Goal: Task Accomplishment & Management: Complete application form

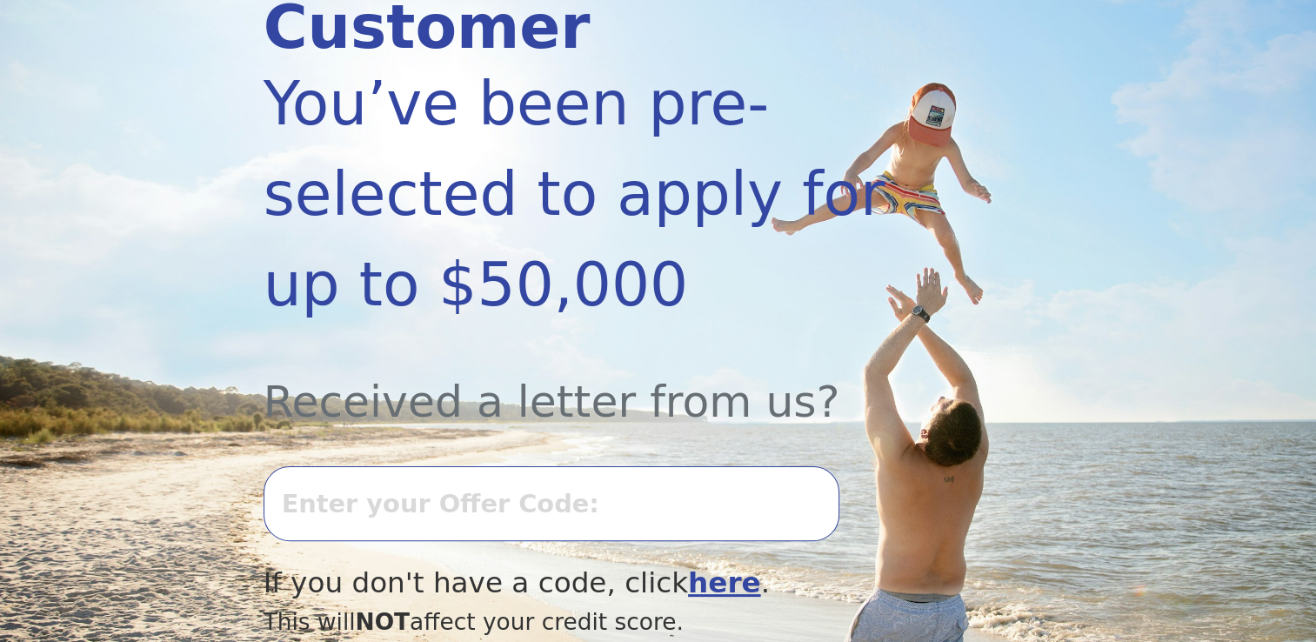
scroll to position [324, 0]
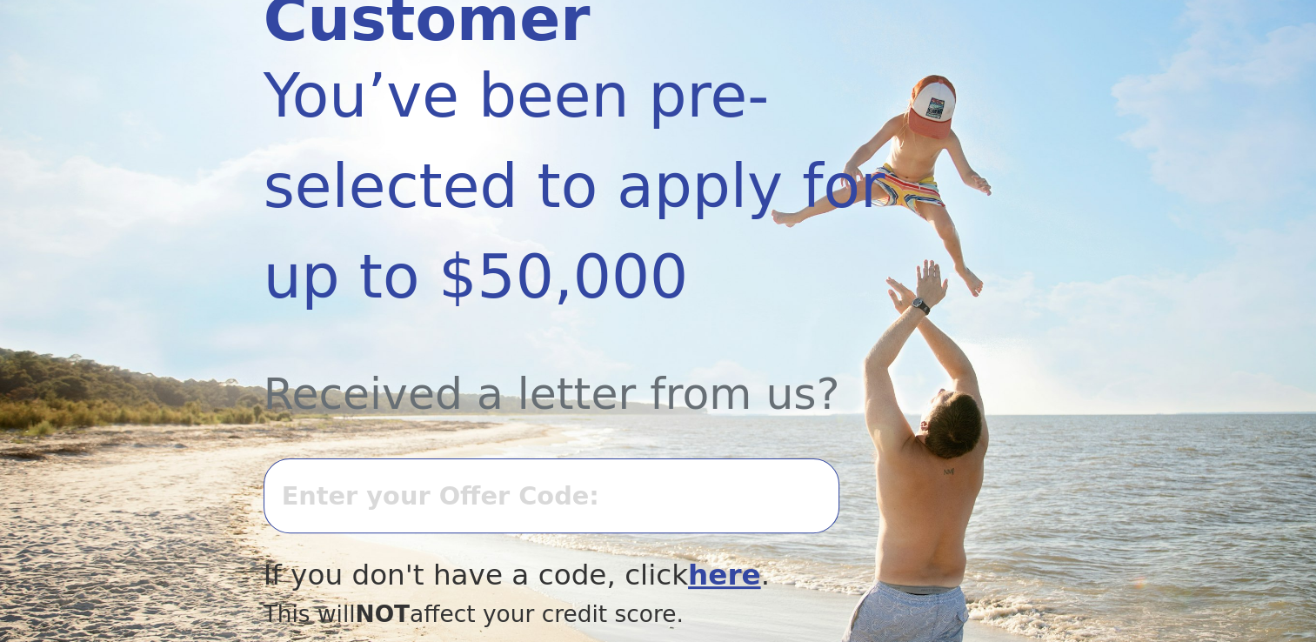
click at [365, 458] on input "text" at bounding box center [552, 495] width 576 height 75
type input "0820K-567532"
click at [688, 559] on b "here" at bounding box center [724, 575] width 73 height 33
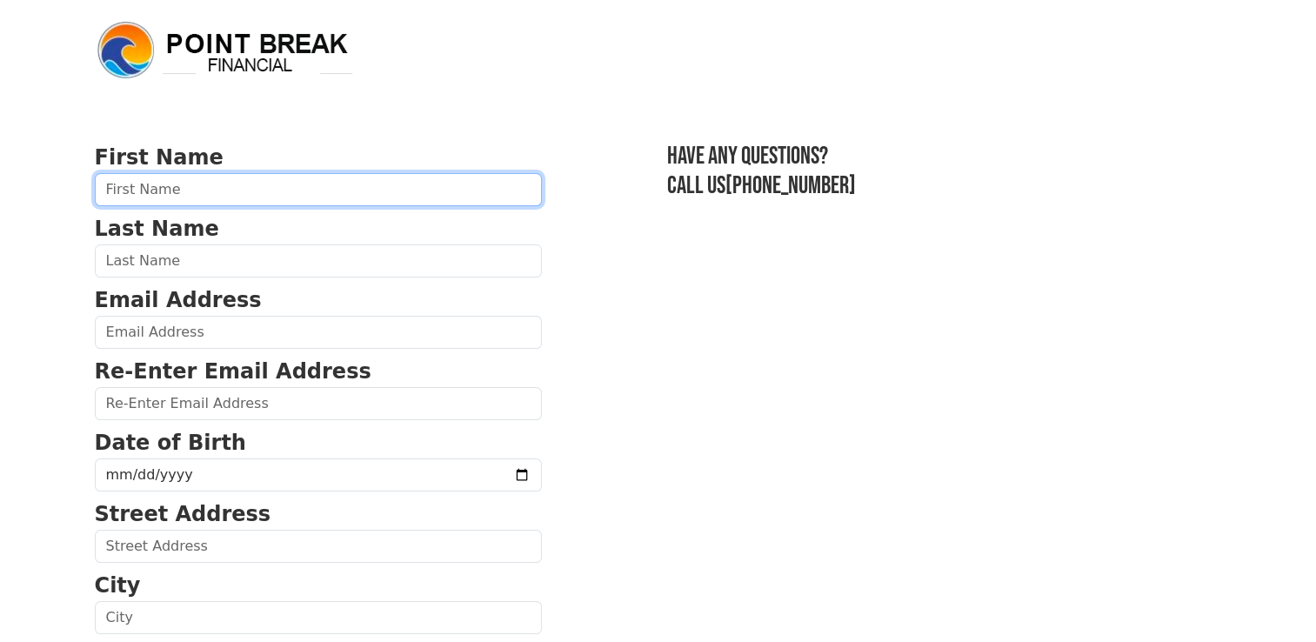
click at [239, 186] on input "text" at bounding box center [318, 189] width 447 height 33
type input "Duncan"
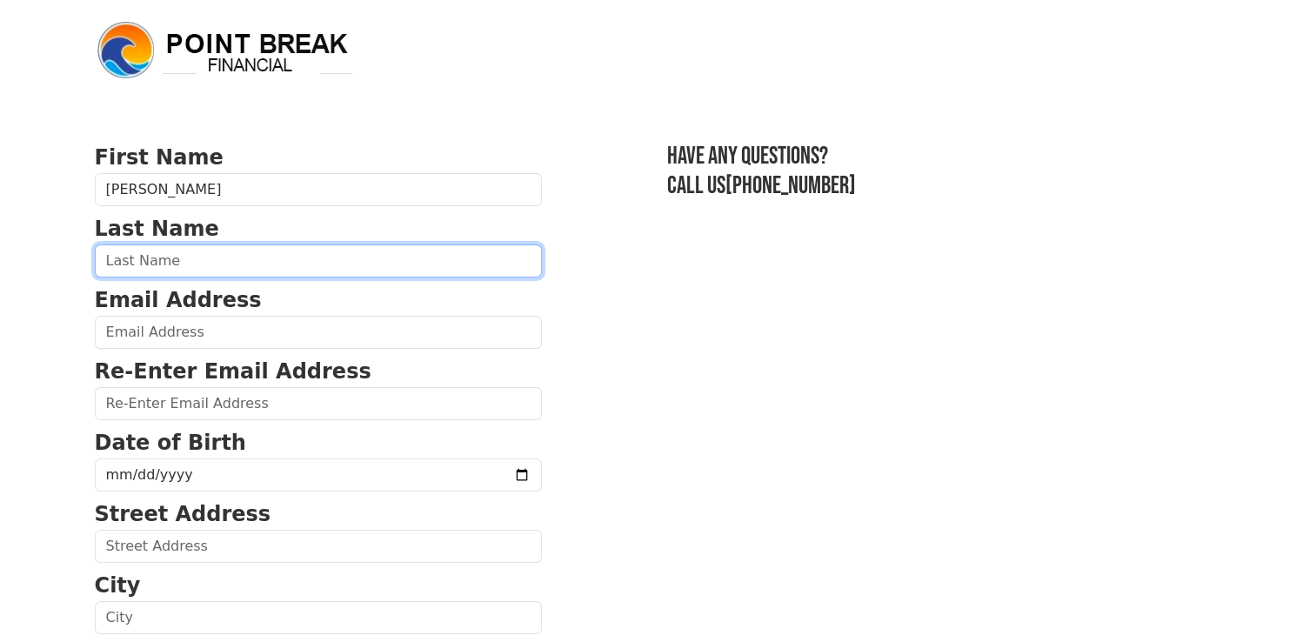
type input "Wain"
type input "duncanwain365@gmail.com"
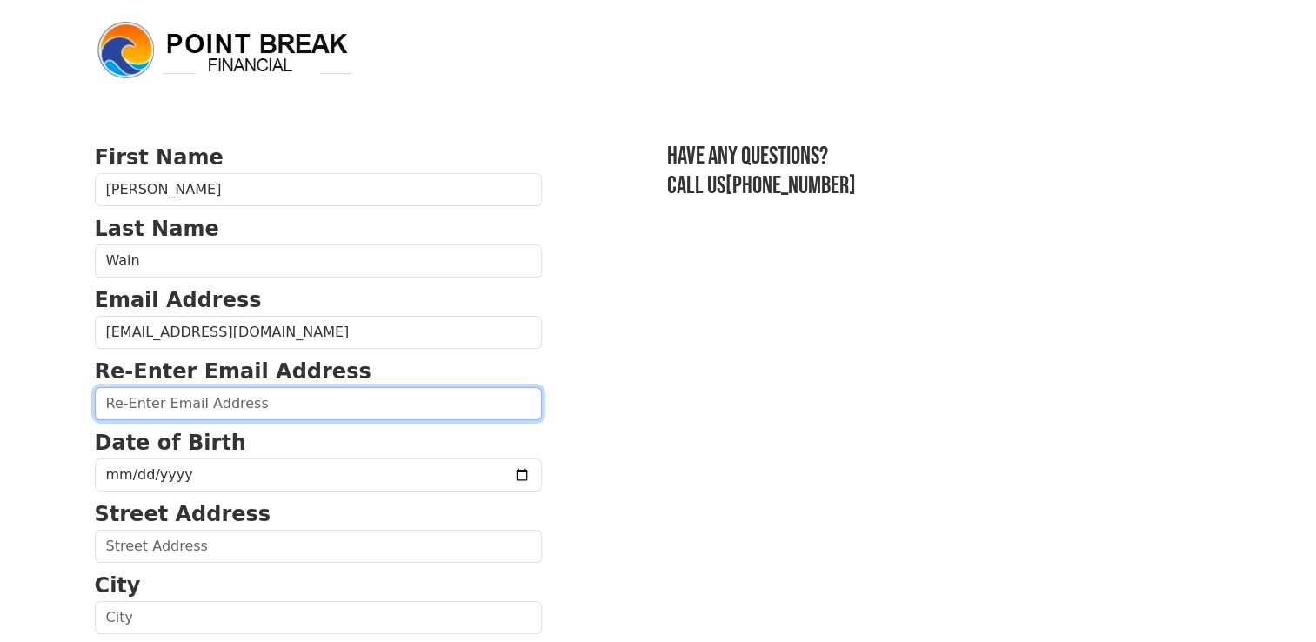
type input "duncanwain365@gmail.com"
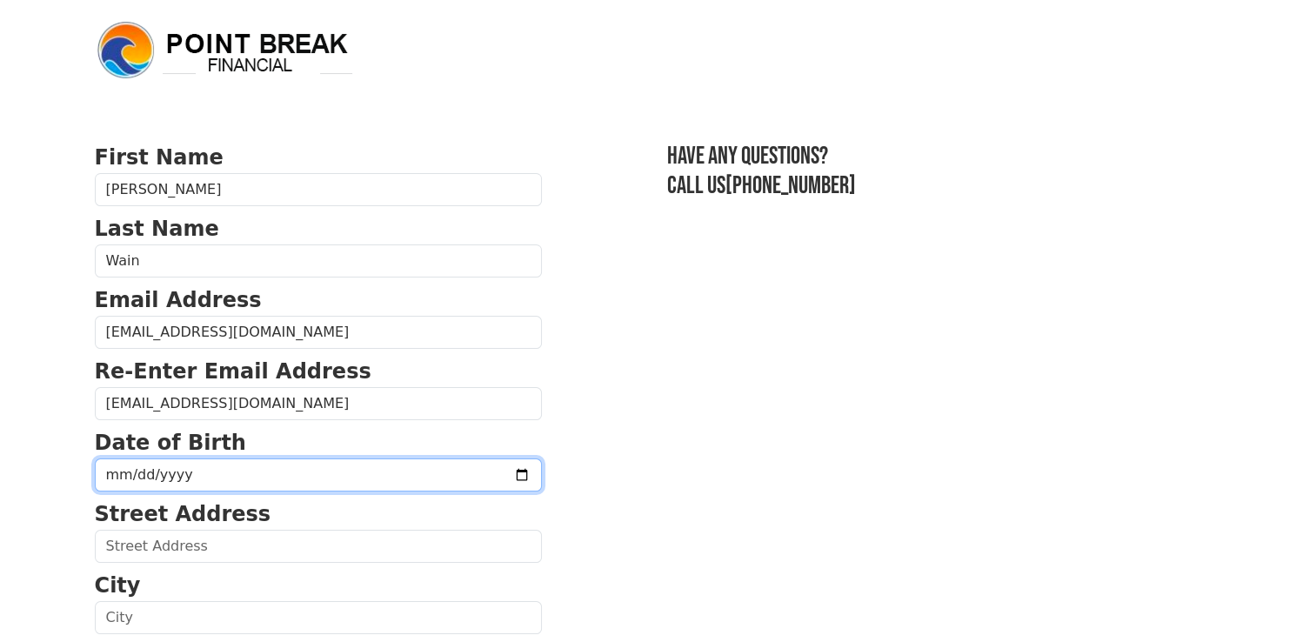
type input "1962-11-01"
type input "3904 Via Cardelina"
type input "Palos Verdes Estates"
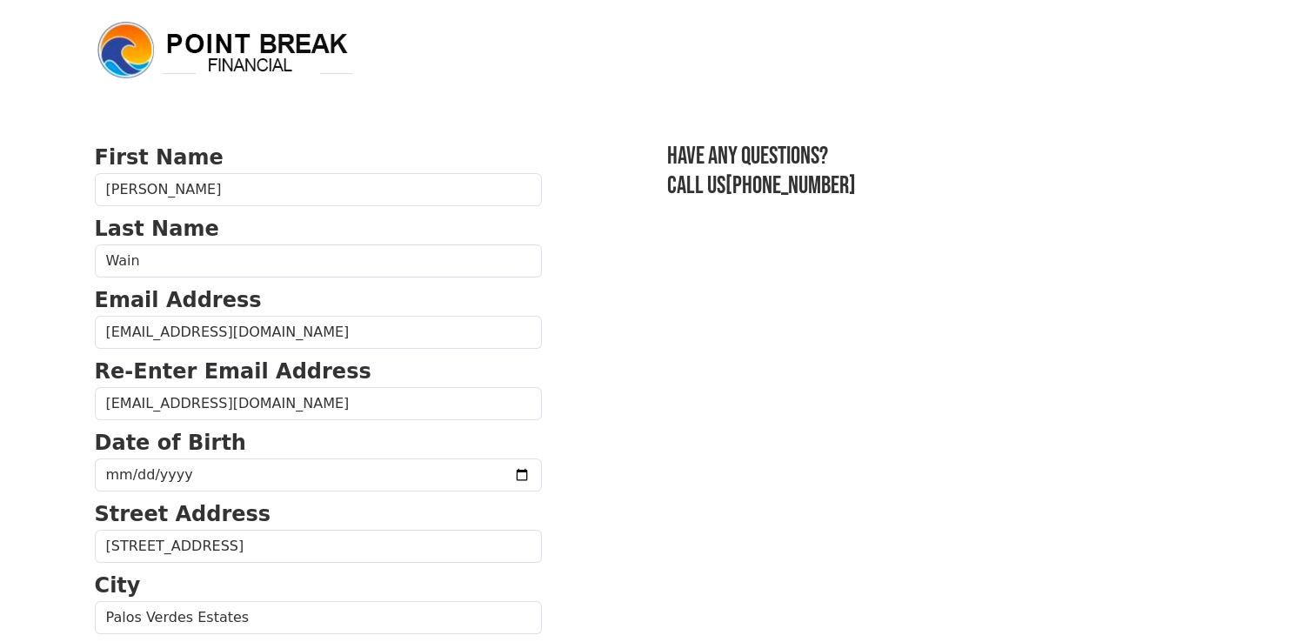
select select "CA"
type input "90274-1100"
type input "10,000.00"
type input "12,454.00"
type input "(424) 206-2063"
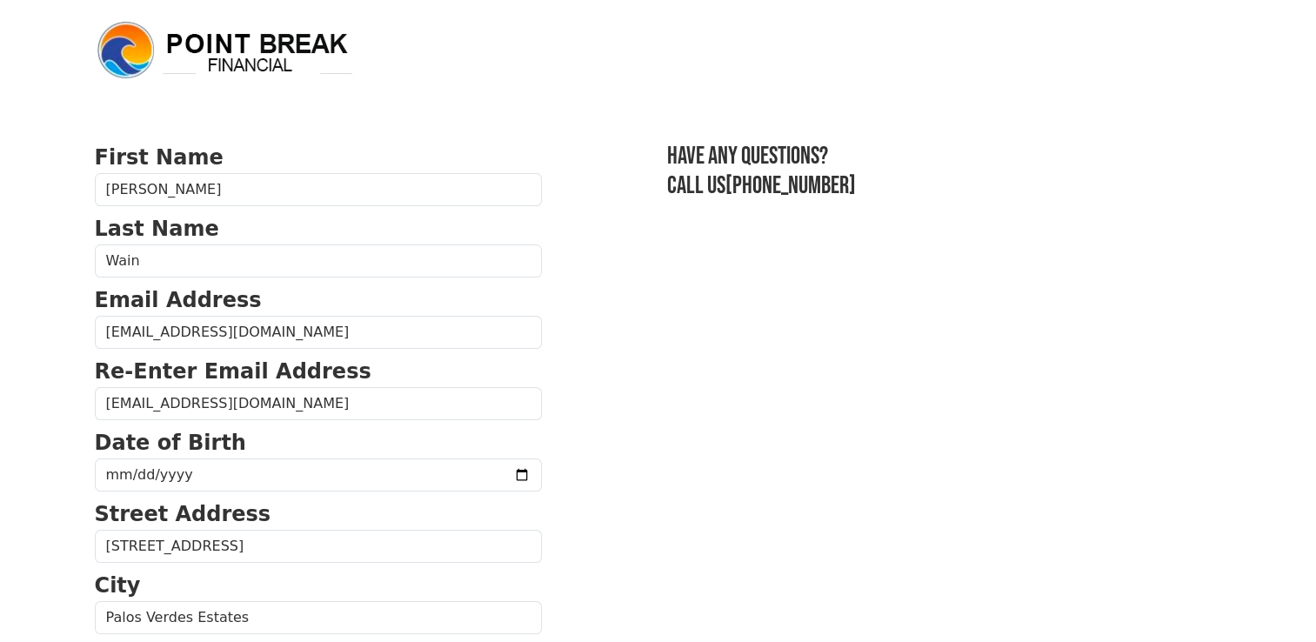
type input "0820K-567532"
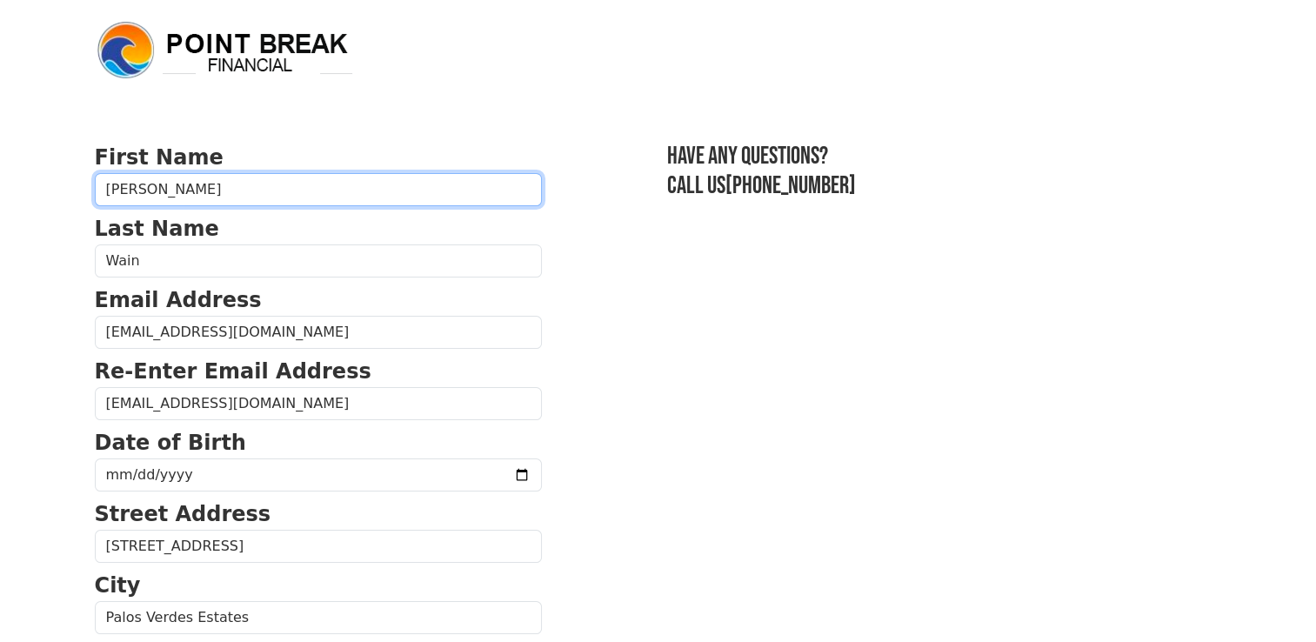
type input "10,000.00"
type input "12,454.00"
type input "(424) 206-2063"
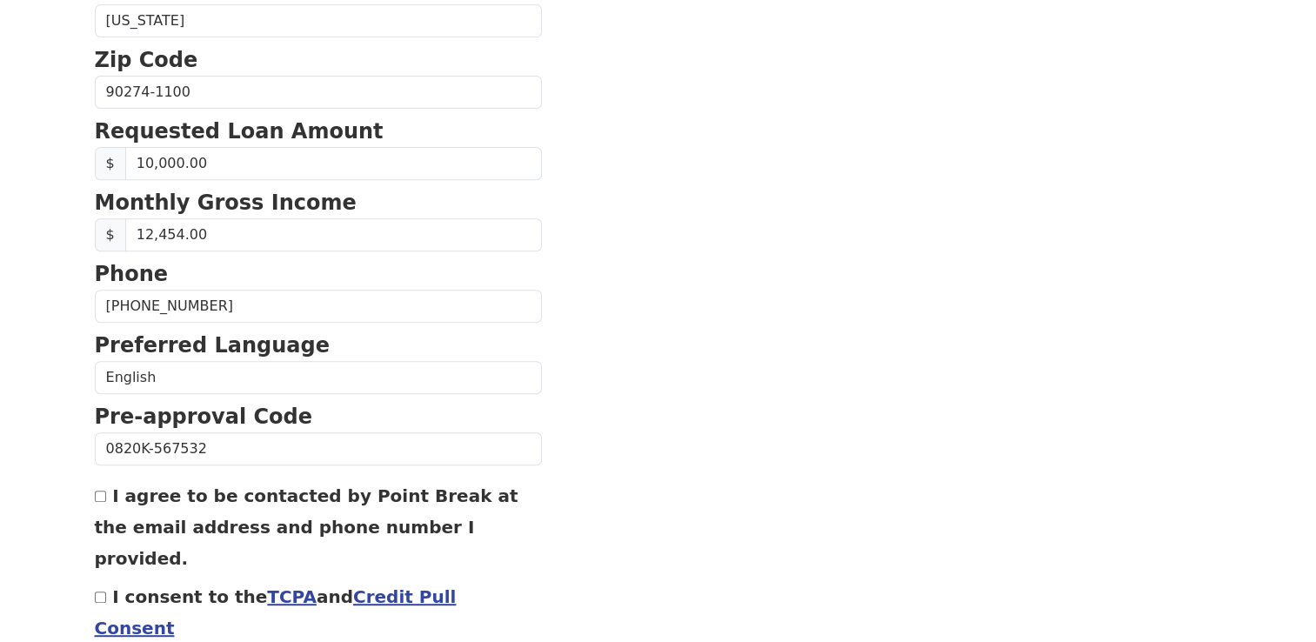
scroll to position [737, 0]
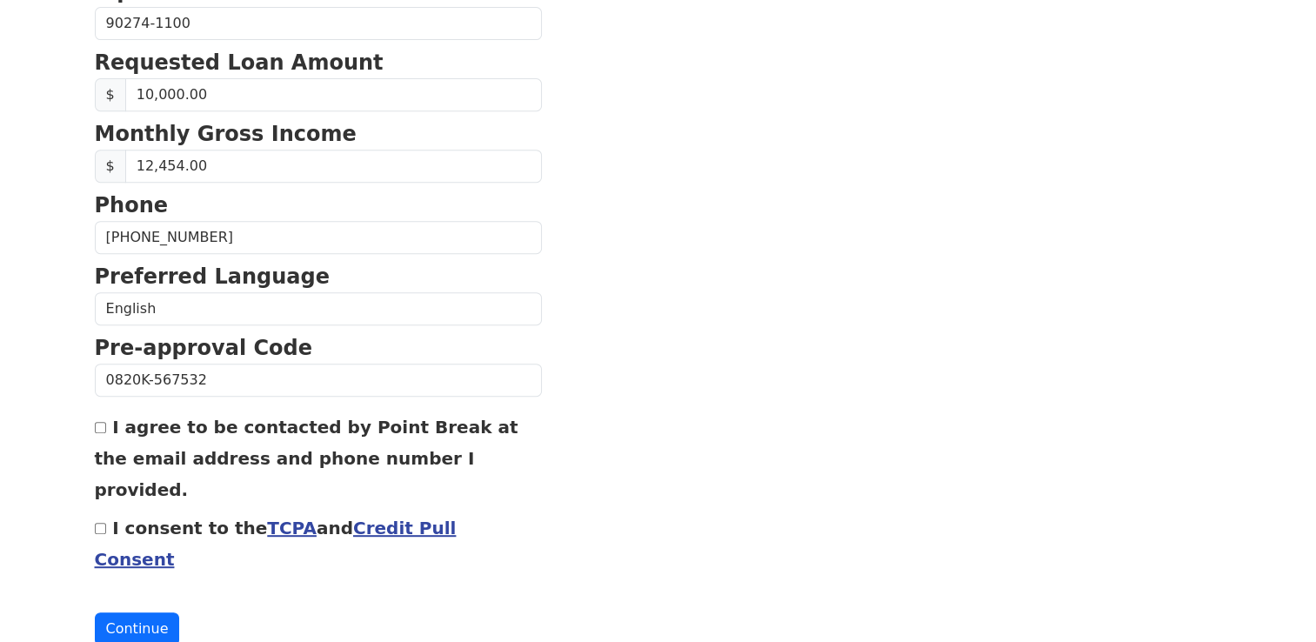
click at [99, 523] on input "I consent to the TCPA and Credit Pull Consent" at bounding box center [100, 528] width 11 height 11
checkbox input "true"
click at [101, 429] on input "I agree to be contacted by Point Break at the email address and phone number I …" at bounding box center [100, 427] width 11 height 11
checkbox input "true"
click at [142, 612] on button "Continue" at bounding box center [137, 628] width 85 height 33
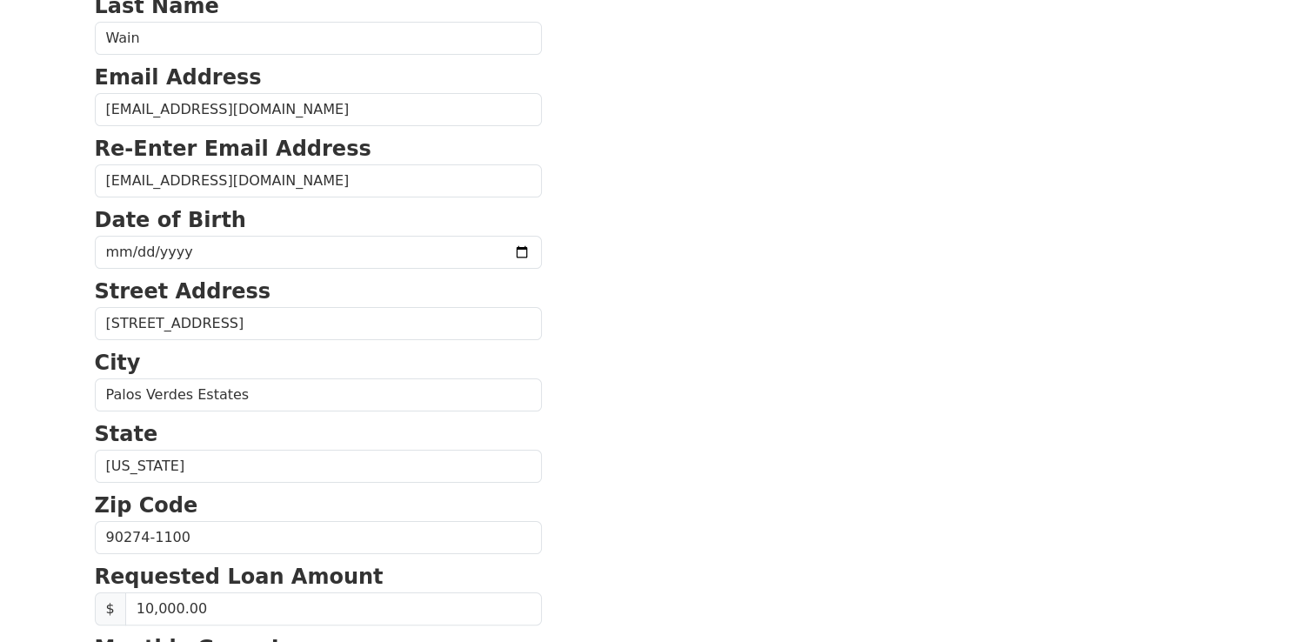
scroll to position [175, 0]
